Goal: Information Seeking & Learning: Learn about a topic

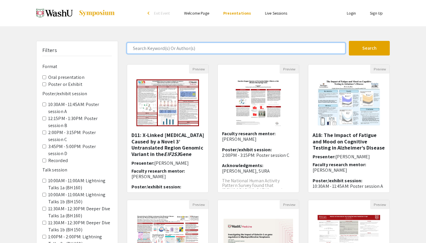
click at [202, 53] on input "Search Keyword(s) Or Author(s)" at bounding box center [236, 48] width 218 height 11
type input "cognitive"
click at [349, 41] on button "Search" at bounding box center [369, 48] width 41 height 15
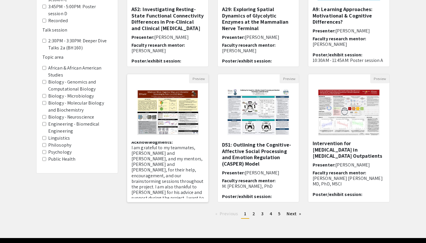
scroll to position [72, 0]
click at [254, 185] on p "M. [PERSON_NAME], PhD" at bounding box center [258, 186] width 72 height 6
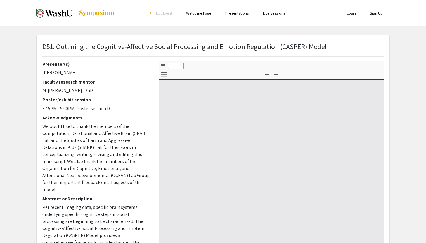
select select "custom"
click at [89, 83] on h2 "Faculty research mentor" at bounding box center [96, 82] width 108 height 6
type input "0"
select select "custom"
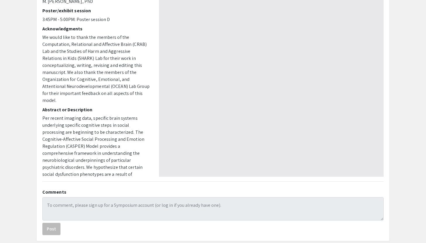
scroll to position [119, 0]
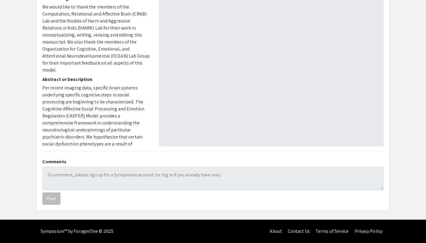
type input "1"
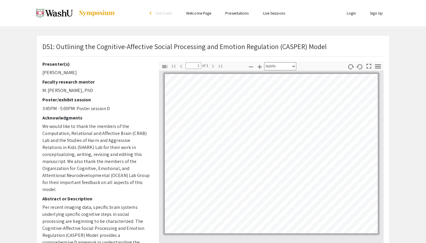
scroll to position [13, 13]
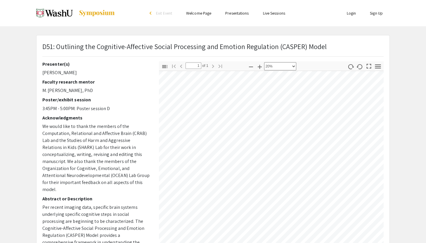
select select "custom"
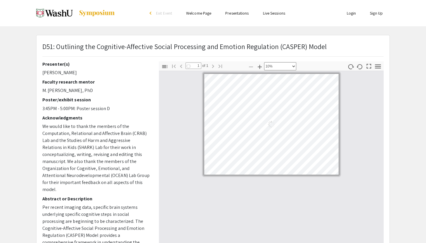
scroll to position [0, 0]
